Goal: Task Accomplishment & Management: Manage account settings

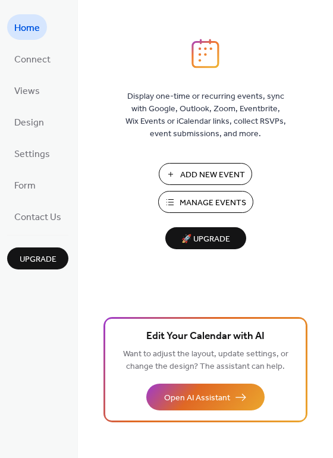
click at [196, 203] on span "Manage Events" at bounding box center [213, 203] width 67 height 12
